Goal: Task Accomplishment & Management: Complete application form

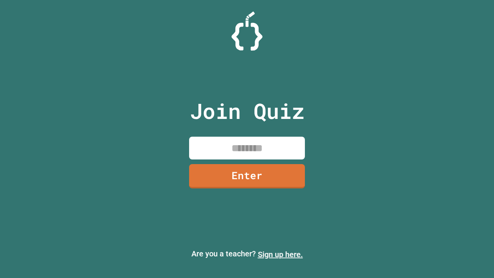
click at [280, 254] on link "Sign up here." at bounding box center [280, 254] width 45 height 9
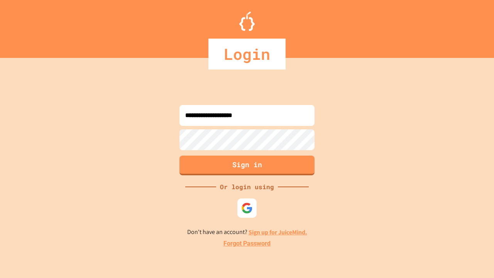
type input "**********"
